Goal: Information Seeking & Learning: Stay updated

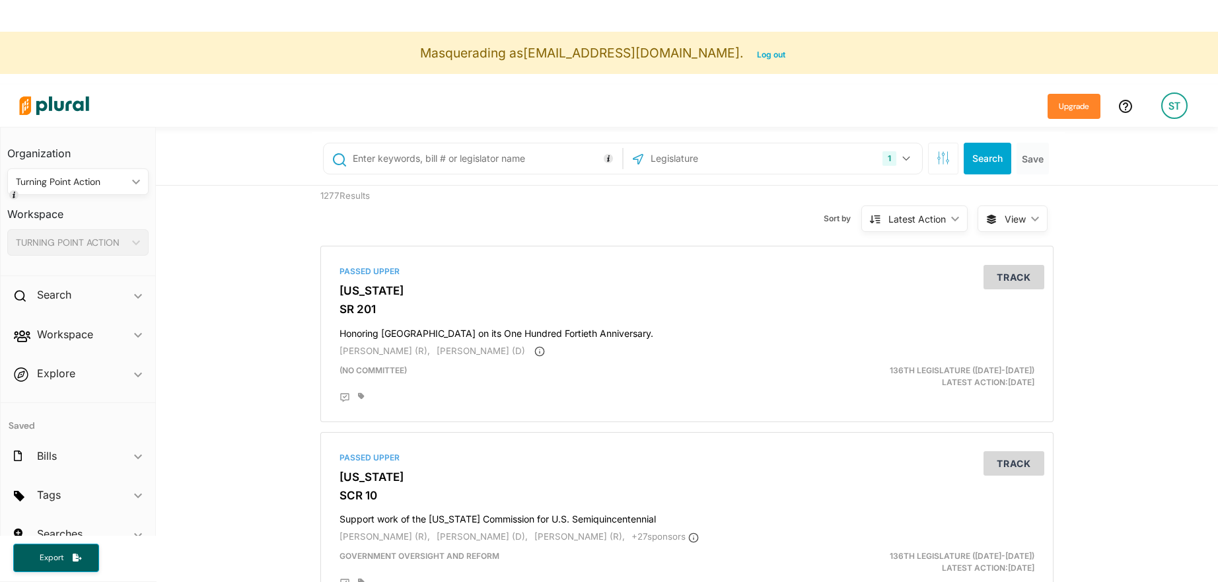
click at [87, 190] on div "Turning Point Action ic_keyboard_arrow_down" at bounding box center [77, 181] width 141 height 26
click at [69, 244] on div "TURNING POINT ACTION" at bounding box center [71, 243] width 111 height 14
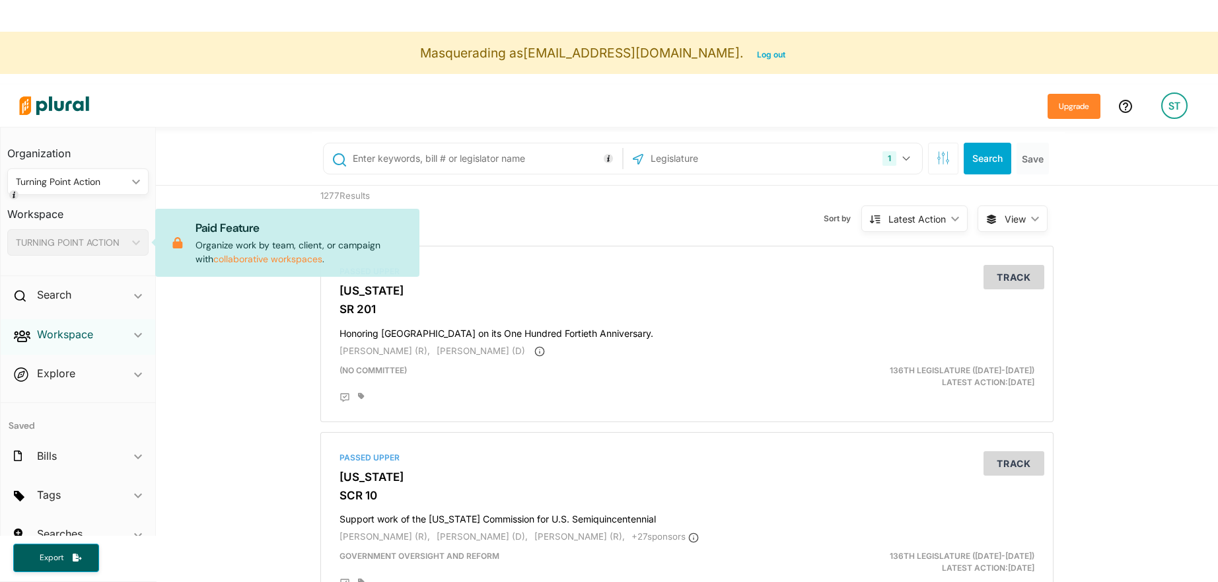
click at [56, 339] on h2 "Workspace" at bounding box center [65, 334] width 56 height 15
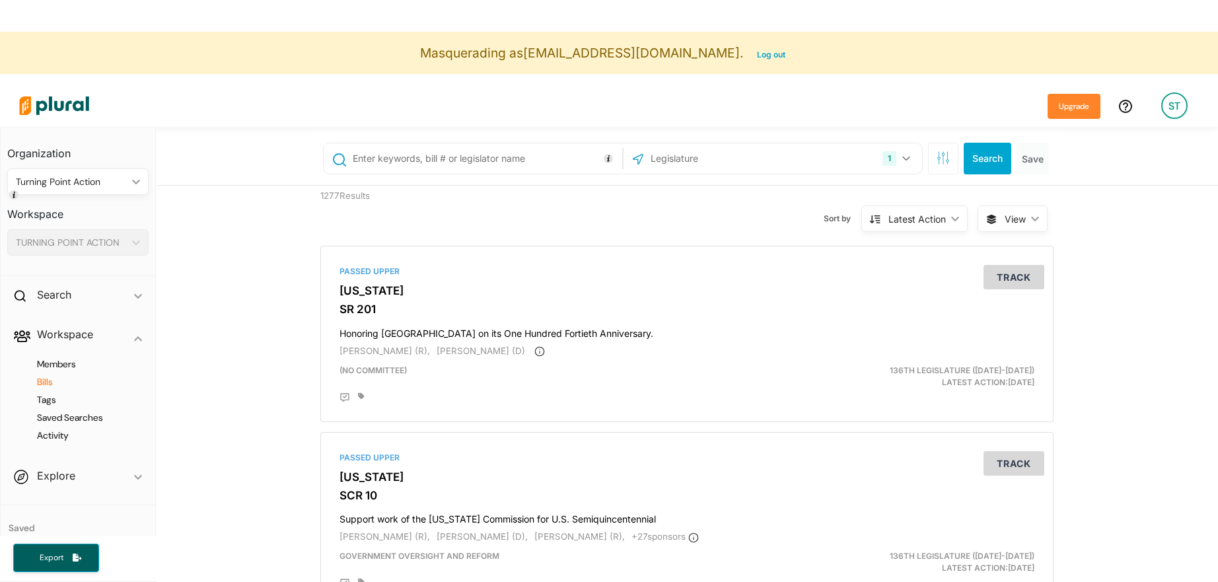
click at [50, 379] on h4 "Bills" at bounding box center [81, 382] width 122 height 13
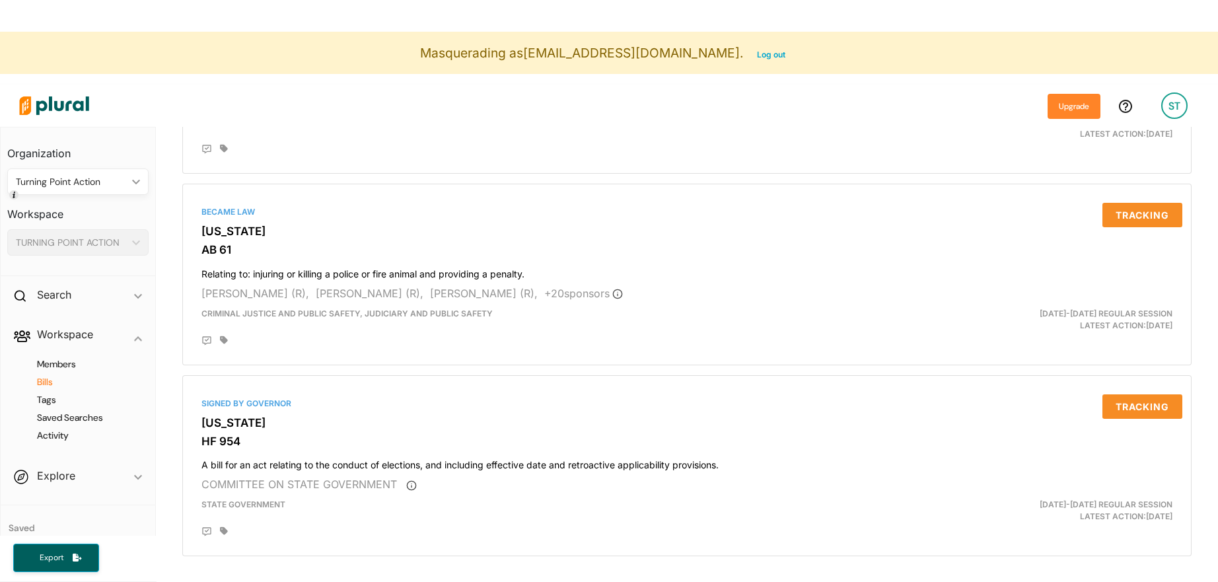
scroll to position [32, 0]
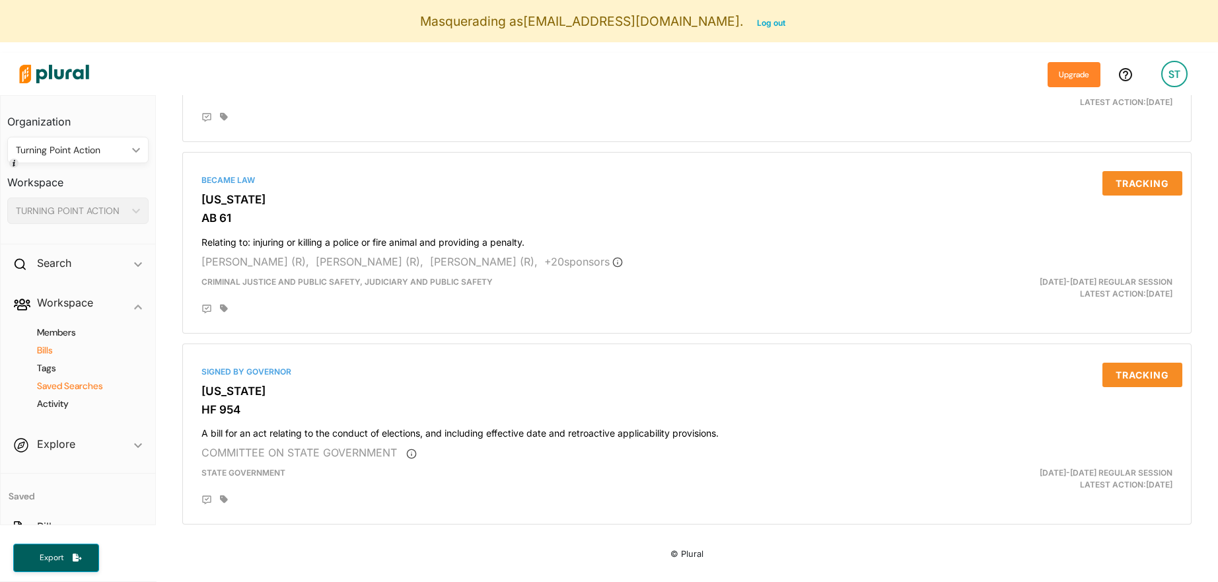
click at [61, 382] on h4 "Saved Searches" at bounding box center [81, 386] width 122 height 13
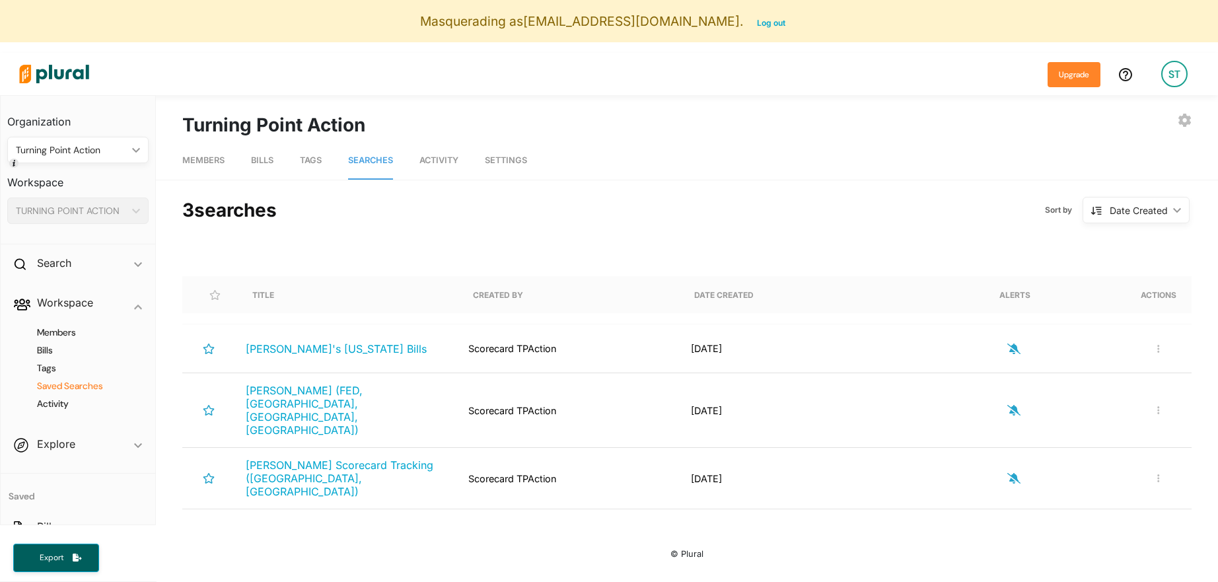
click at [305, 171] on link "Tags" at bounding box center [311, 161] width 22 height 38
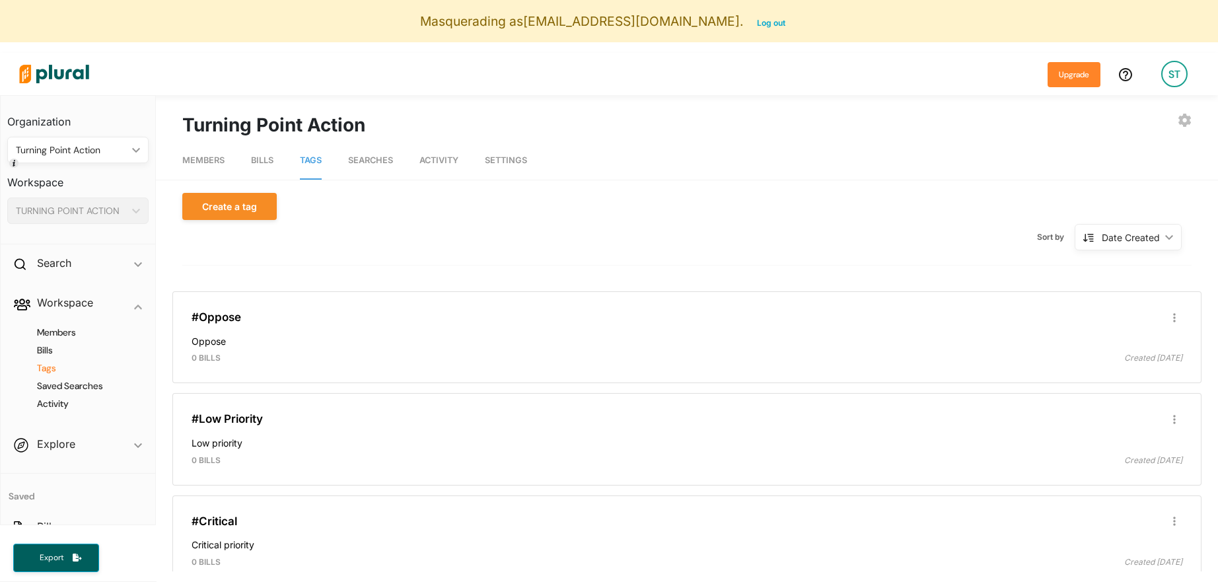
click at [370, 164] on span "Searches" at bounding box center [370, 160] width 45 height 10
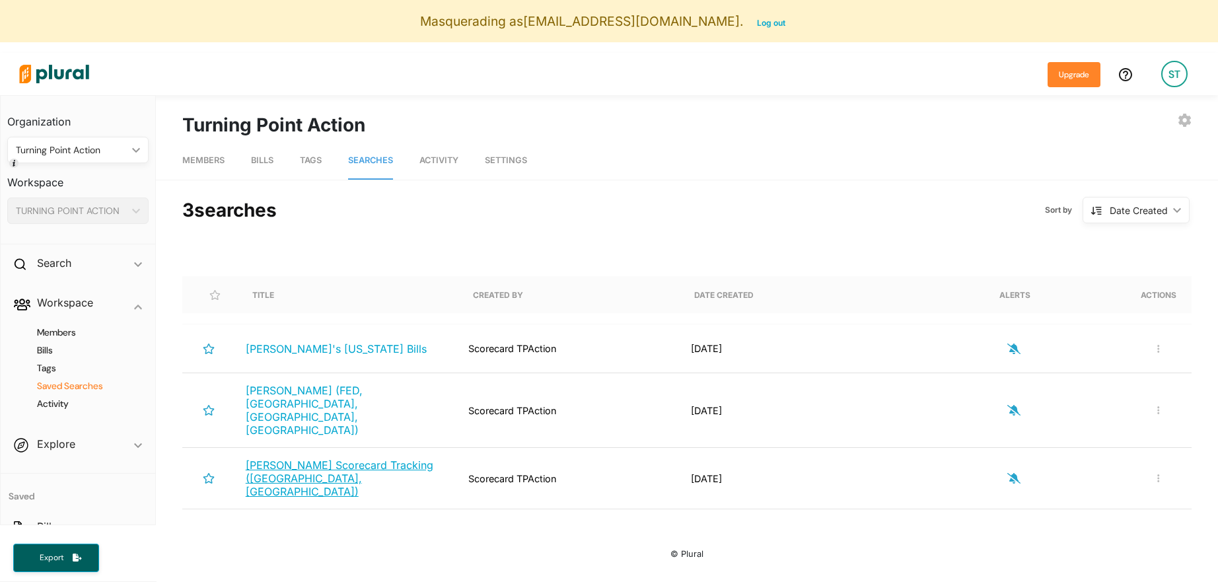
click at [388, 458] on span "[PERSON_NAME] Scorecard Tracking ([GEOGRAPHIC_DATA], [GEOGRAPHIC_DATA])" at bounding box center [340, 478] width 188 height 40
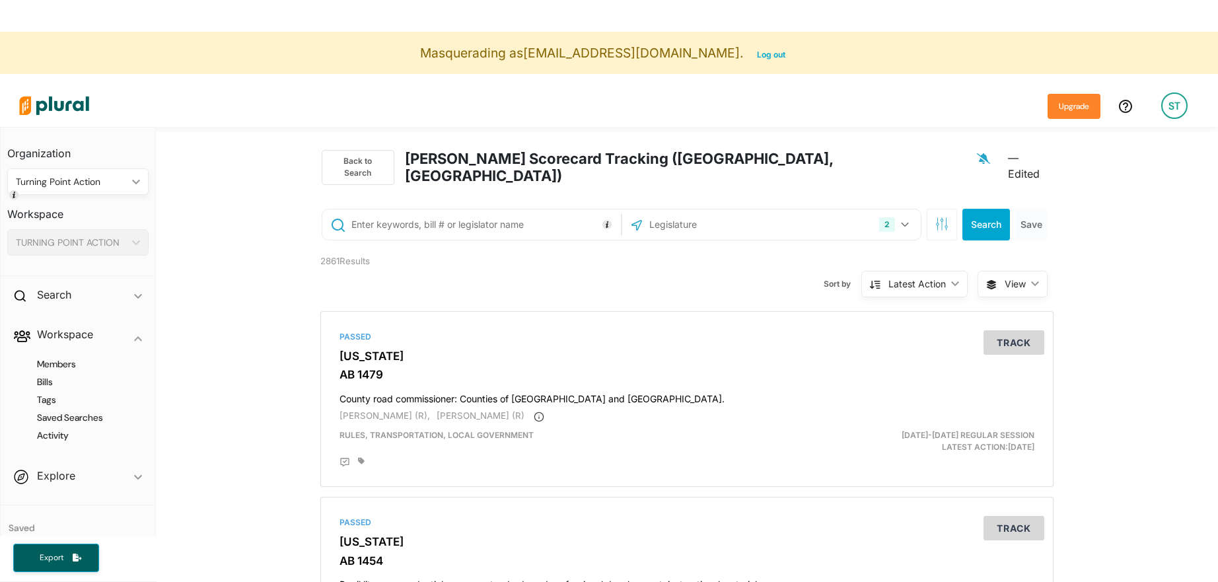
click at [670, 213] on input "text" at bounding box center [718, 224] width 141 height 25
click at [901, 214] on button "2" at bounding box center [896, 224] width 44 height 25
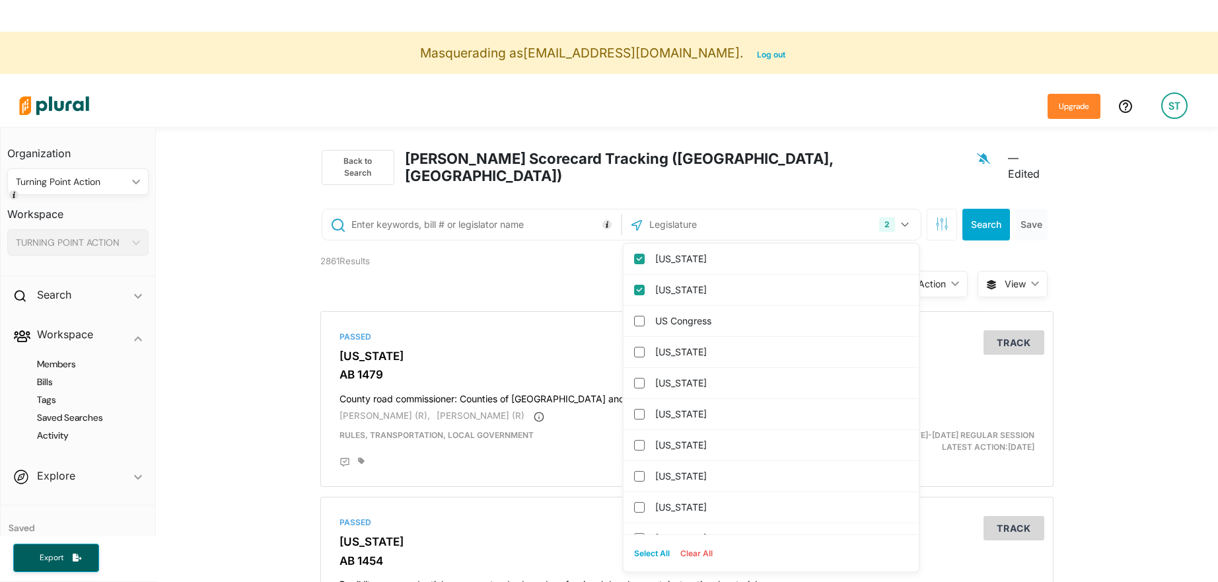
click at [314, 257] on div "2861 Results" at bounding box center [404, 276] width 188 height 50
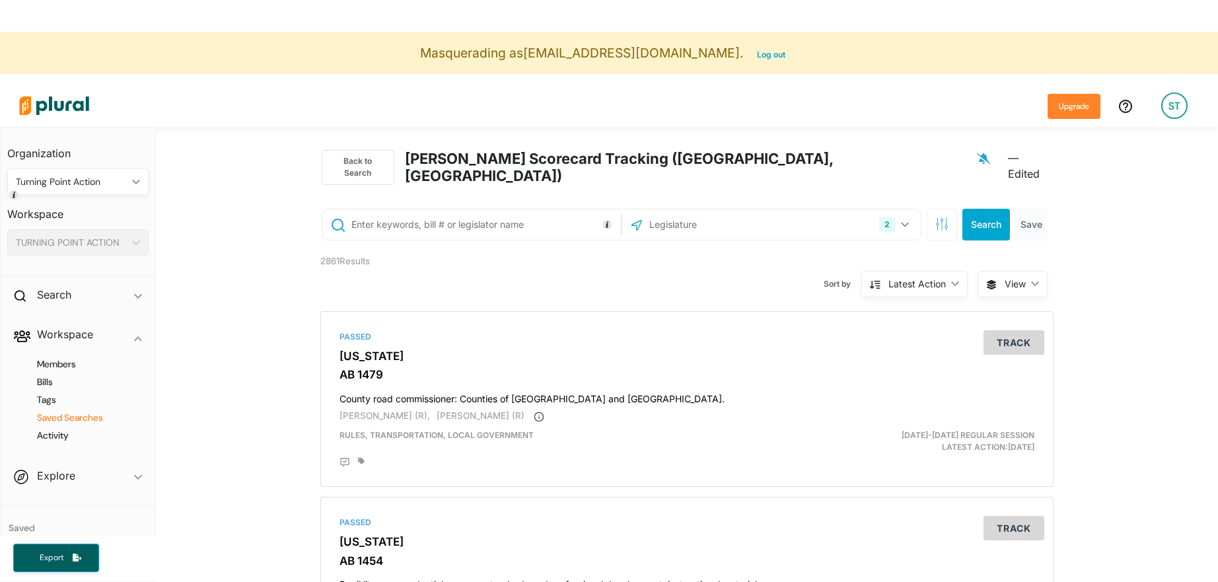
click at [79, 413] on h4 "Saved Searches" at bounding box center [81, 417] width 122 height 13
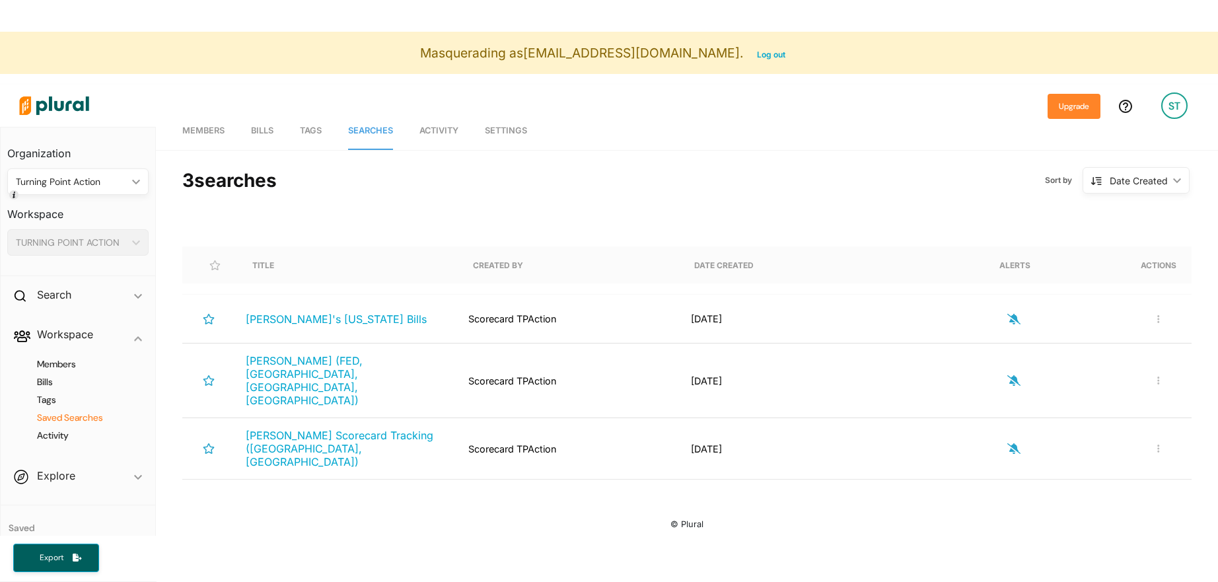
scroll to position [65, 0]
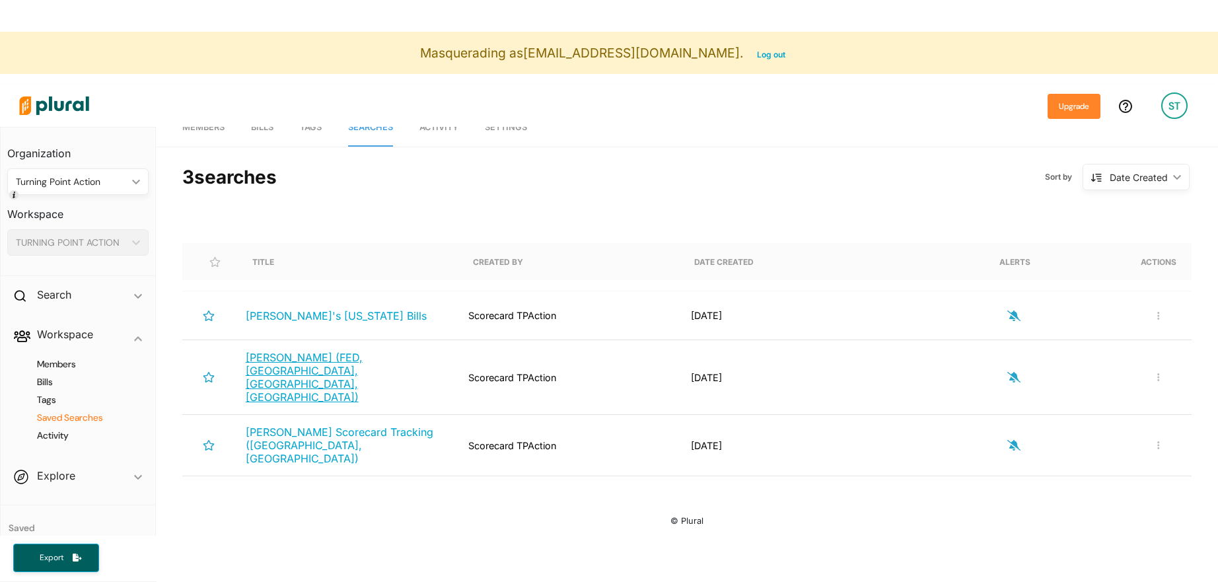
click at [291, 366] on span "[PERSON_NAME] (FED,[GEOGRAPHIC_DATA], [GEOGRAPHIC_DATA], [GEOGRAPHIC_DATA])" at bounding box center [304, 377] width 117 height 53
